Goal: Transaction & Acquisition: Purchase product/service

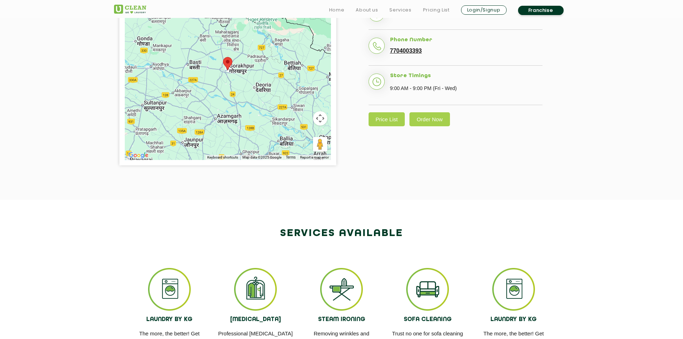
scroll to position [287, 0]
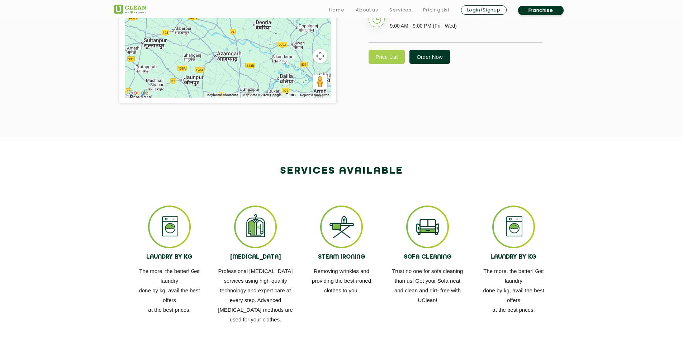
click at [440, 64] on link "Order Now" at bounding box center [429, 57] width 40 height 14
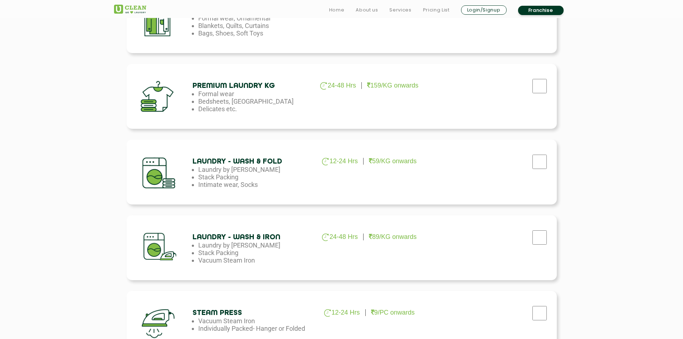
scroll to position [358, 0]
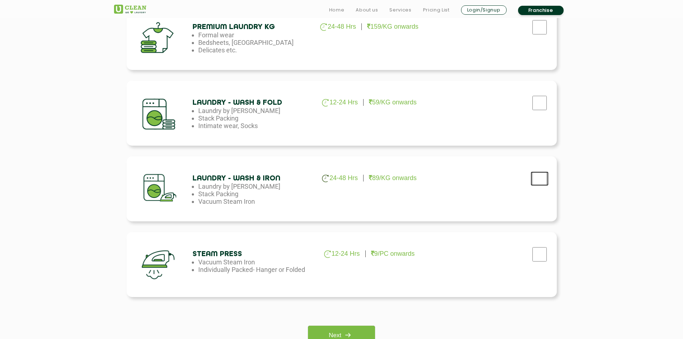
click at [537, 175] on input "checkbox" at bounding box center [539, 178] width 18 height 14
checkbox input "true"
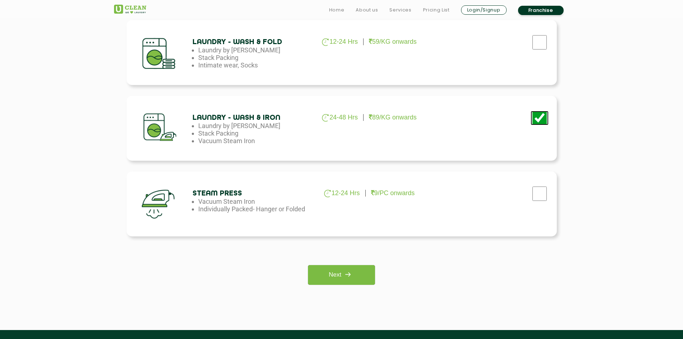
scroll to position [466, 0]
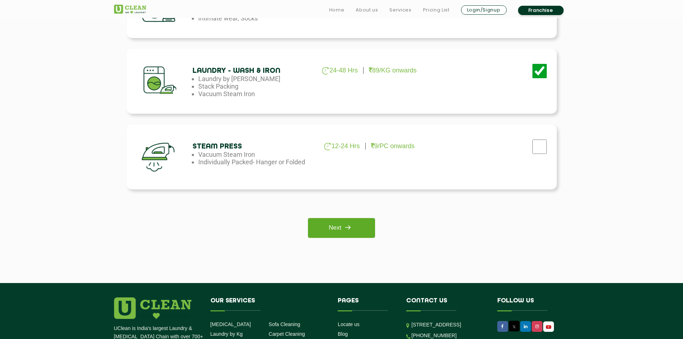
click at [334, 222] on link "Next" at bounding box center [341, 228] width 67 height 20
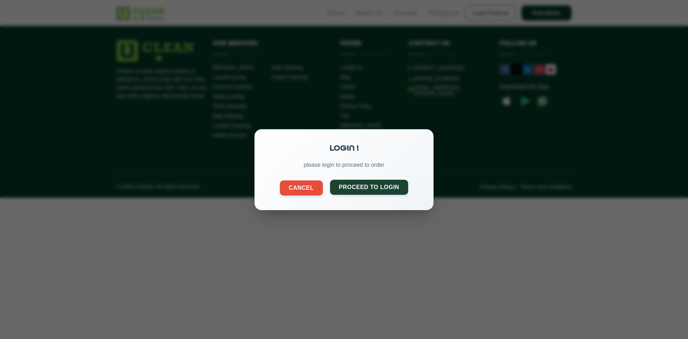
click at [360, 186] on button "Proceed to Login" at bounding box center [369, 186] width 78 height 15
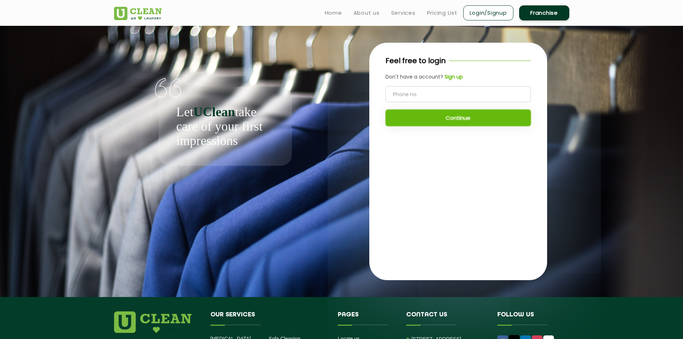
click at [424, 89] on input "tel" at bounding box center [457, 94] width 145 height 16
type input "9414324616"
click at [440, 119] on button "Continue" at bounding box center [457, 117] width 145 height 17
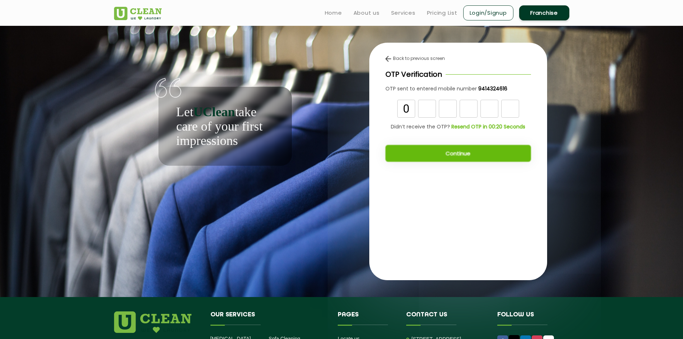
type input "0"
type input "9"
type input "3"
type input "1"
type input "4"
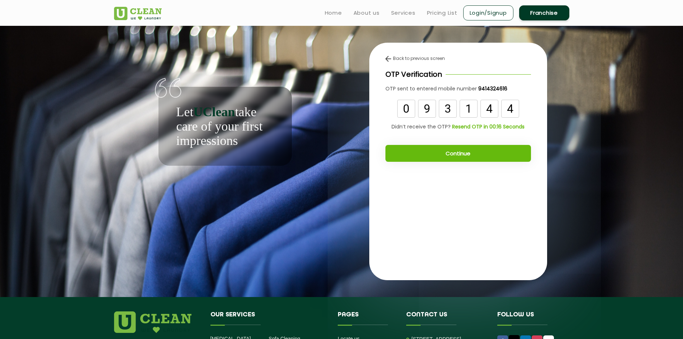
type input "4"
click at [459, 152] on button "Continue" at bounding box center [457, 153] width 145 height 17
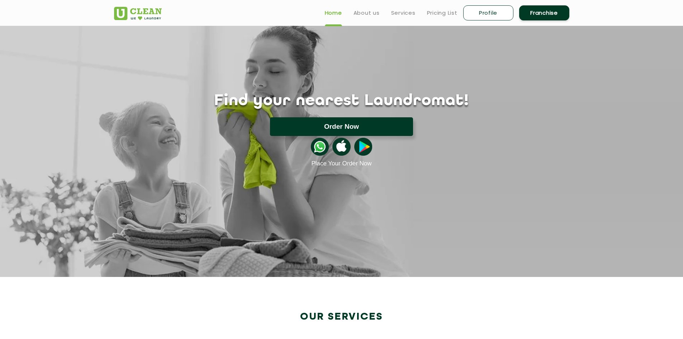
click at [337, 125] on button "Order Now" at bounding box center [341, 126] width 143 height 19
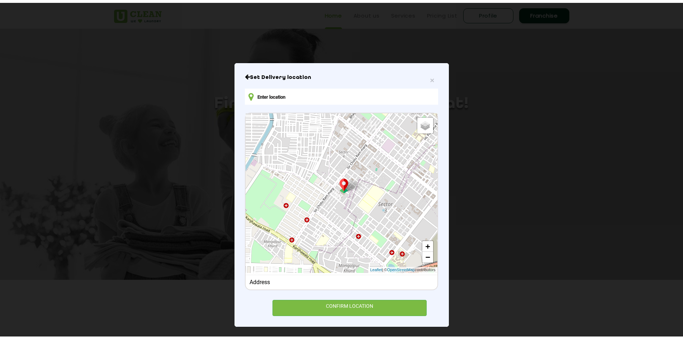
scroll to position [9, 0]
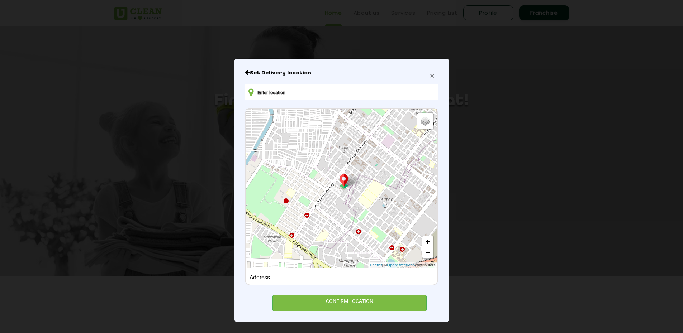
click at [431, 78] on span "×" at bounding box center [432, 76] width 4 height 8
